Goal: Transaction & Acquisition: Purchase product/service

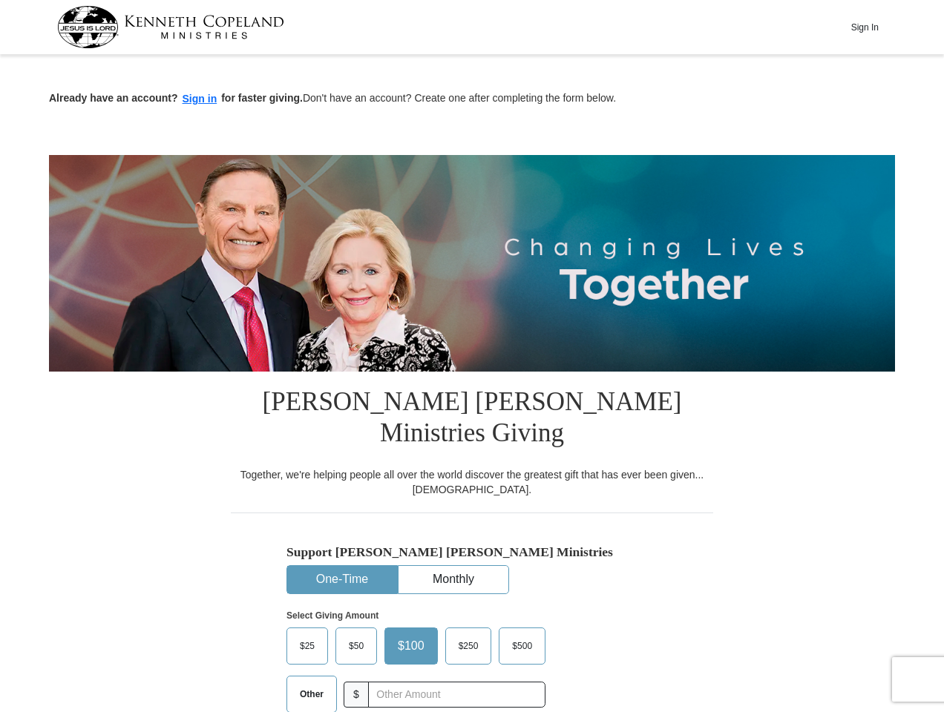
click at [472, 356] on img at bounding box center [472, 263] width 846 height 217
click at [864, 27] on button "Sign In" at bounding box center [864, 27] width 45 height 23
click at [200, 99] on button "Sign in" at bounding box center [200, 99] width 44 height 17
click at [342, 566] on button "One-Time" at bounding box center [342, 579] width 110 height 27
click at [453, 566] on button "Monthly" at bounding box center [453, 579] width 110 height 27
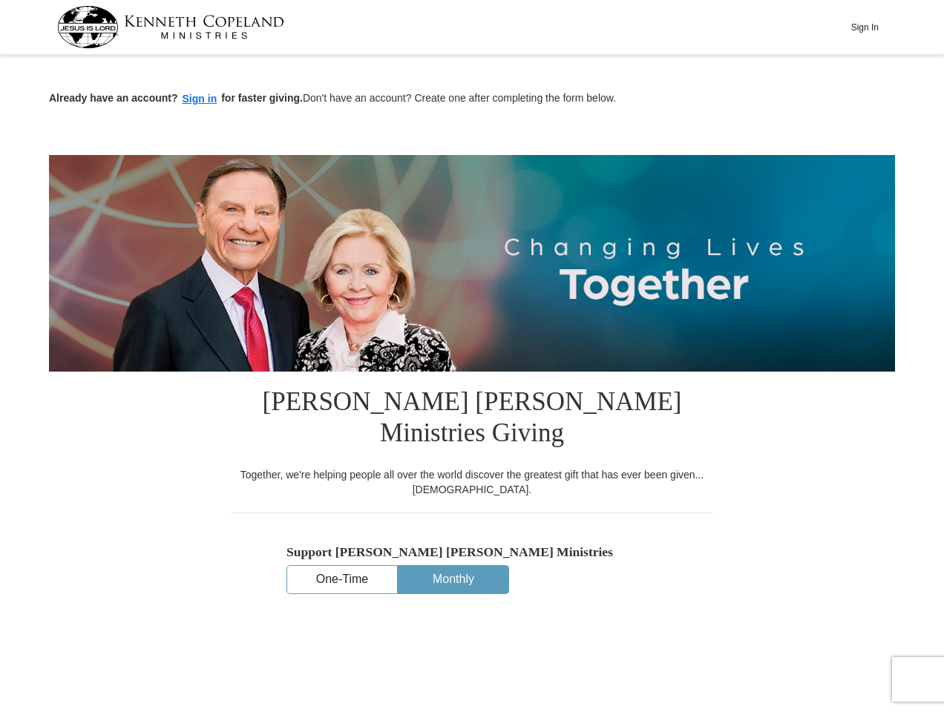
click at [456, 682] on input "text" at bounding box center [445, 695] width 185 height 26
